Goal: Task Accomplishment & Management: Manage account settings

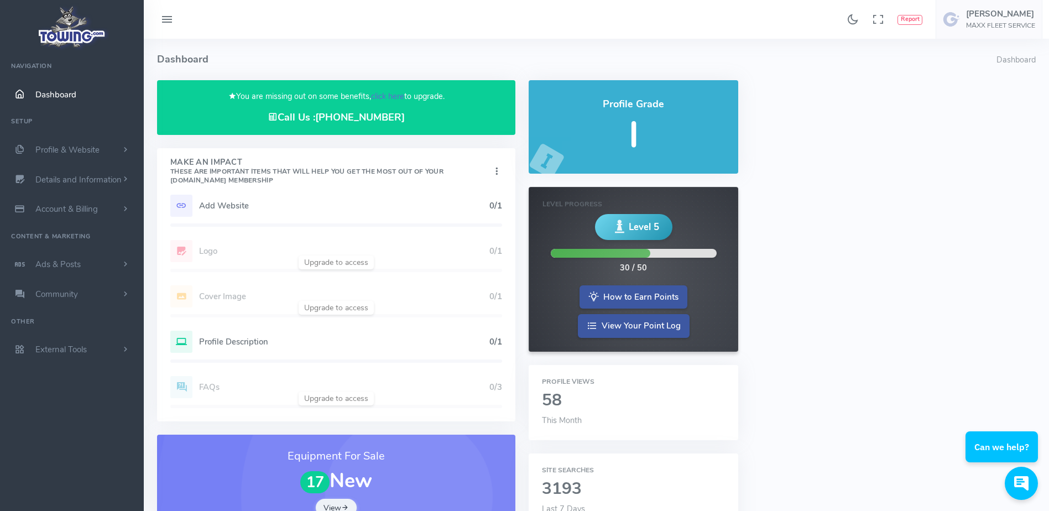
click at [386, 93] on link "click here" at bounding box center [387, 96] width 33 height 11
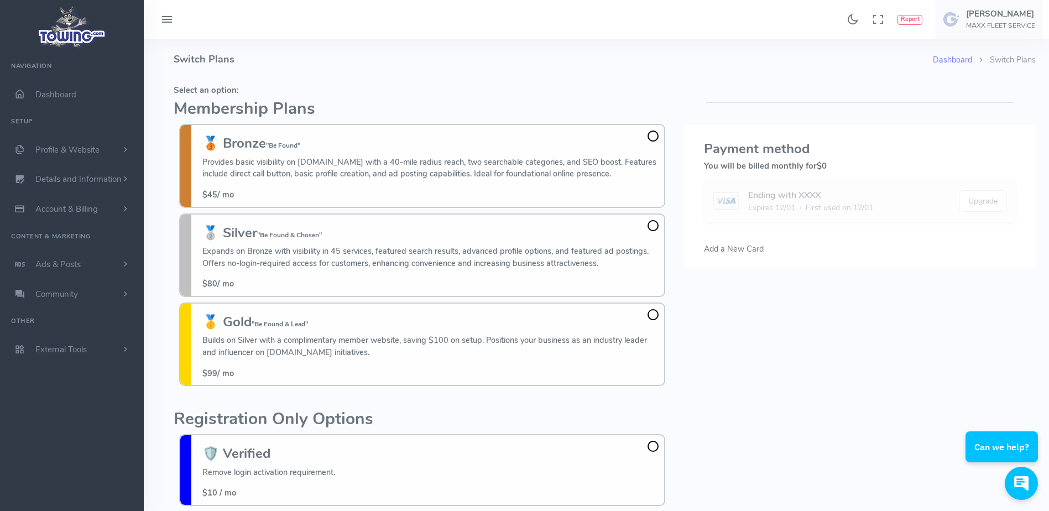
click at [380, 90] on h5 "Select an option:" at bounding box center [422, 90] width 497 height 9
click at [338, 82] on fieldset "Select an option: Membership Plans 🥉 Bronze "Be Found" Provides basic visibilit…" at bounding box center [422, 235] width 497 height 311
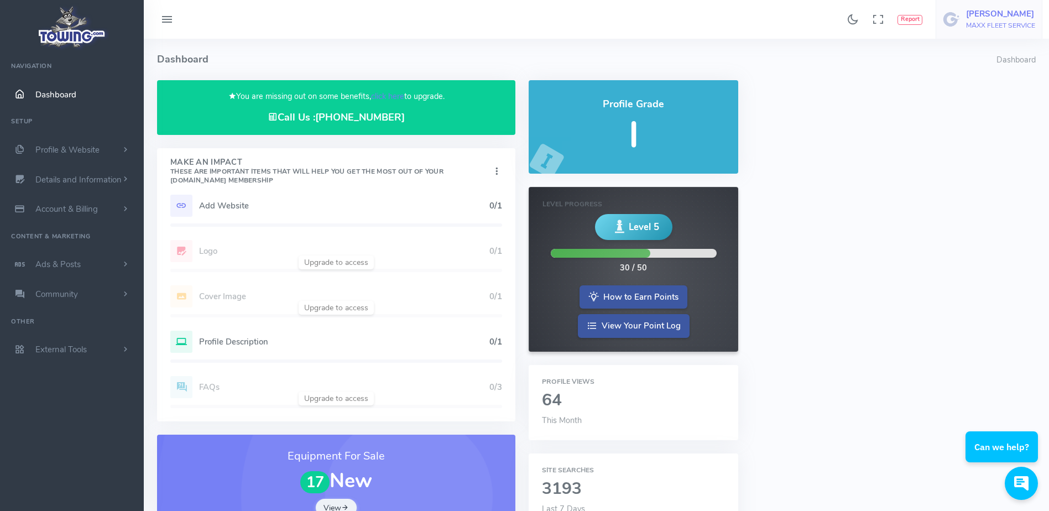
click at [980, 23] on h6 "MAXX FLEET SERVICE" at bounding box center [1000, 25] width 69 height 7
click at [975, 98] on link "Logout" at bounding box center [987, 105] width 108 height 19
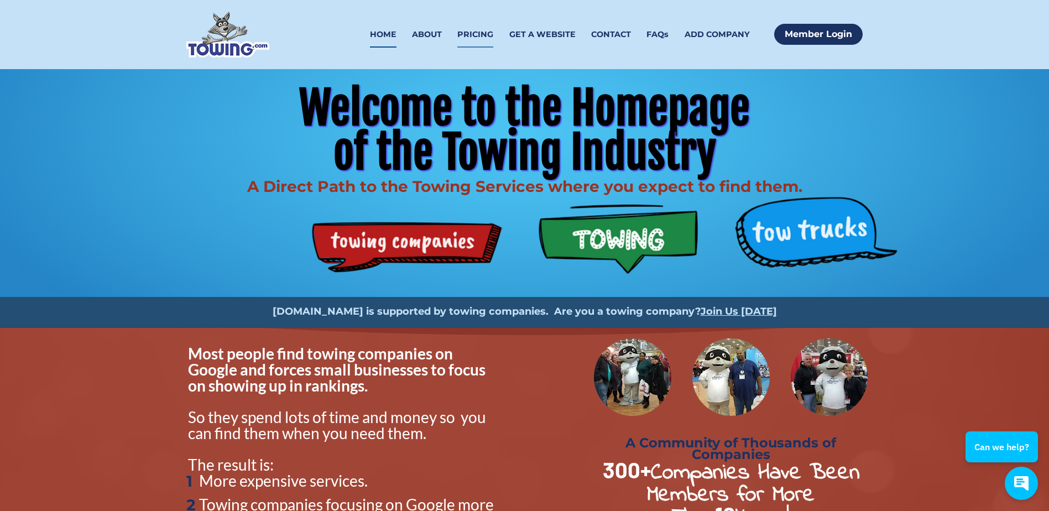
click at [477, 36] on link "PRICING" at bounding box center [475, 35] width 36 height 26
click at [468, 32] on link "PRICING" at bounding box center [475, 35] width 36 height 26
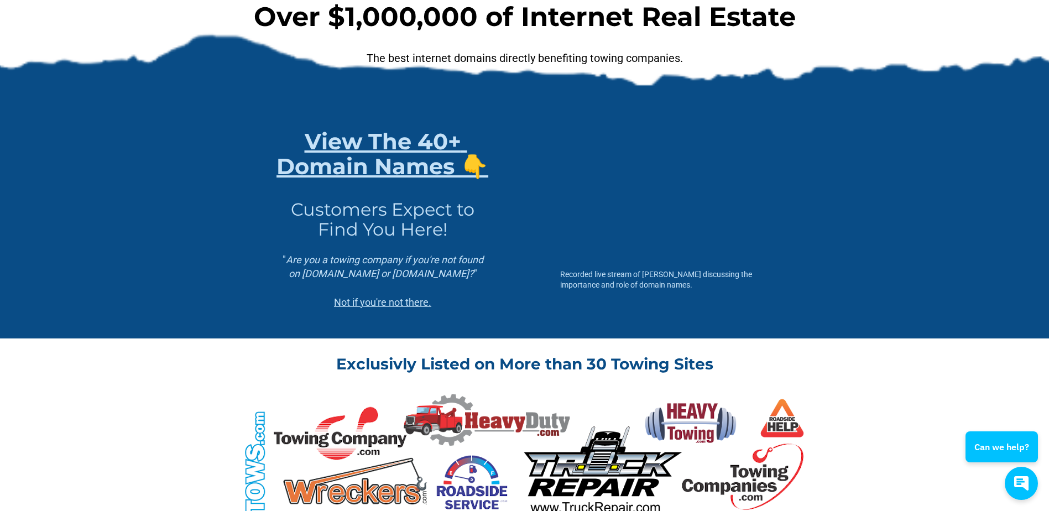
scroll to position [58, 0]
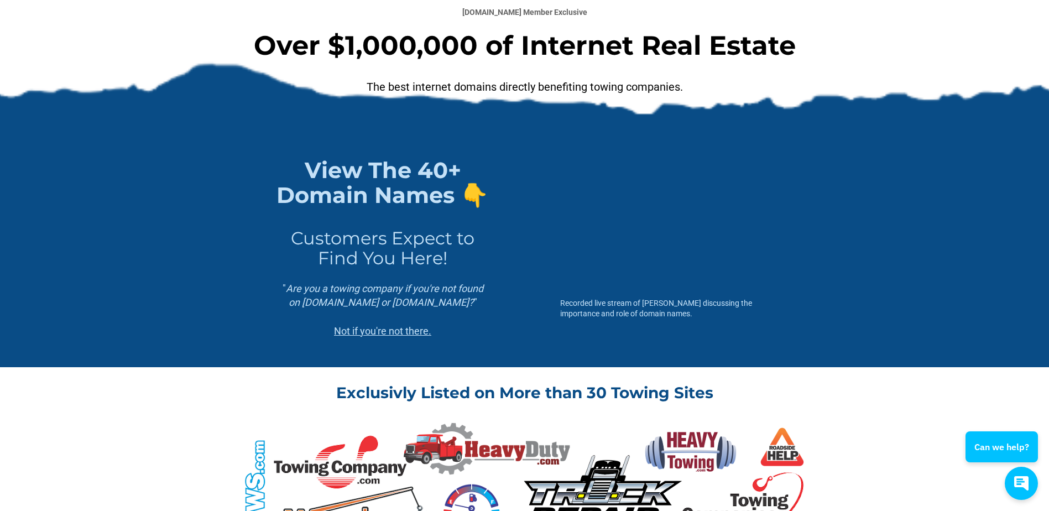
click at [374, 208] on link "View The 40+ Domain Names 👇" at bounding box center [382, 182] width 212 height 52
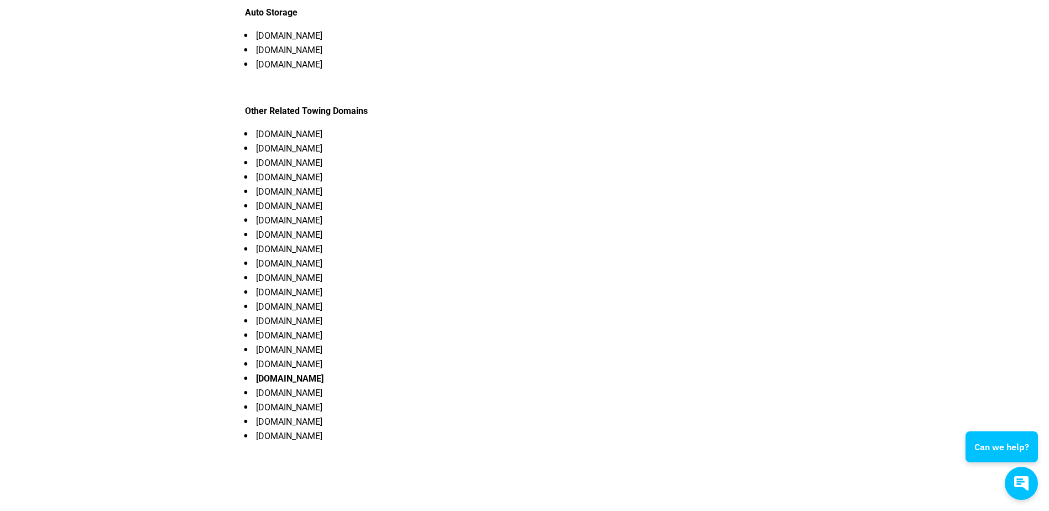
scroll to position [1471, 0]
